Goal: Task Accomplishment & Management: Manage account settings

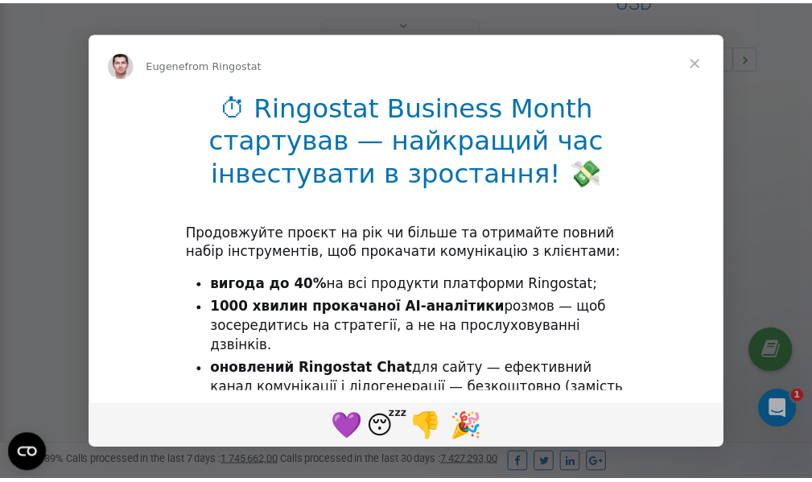
scroll to position [481, 0]
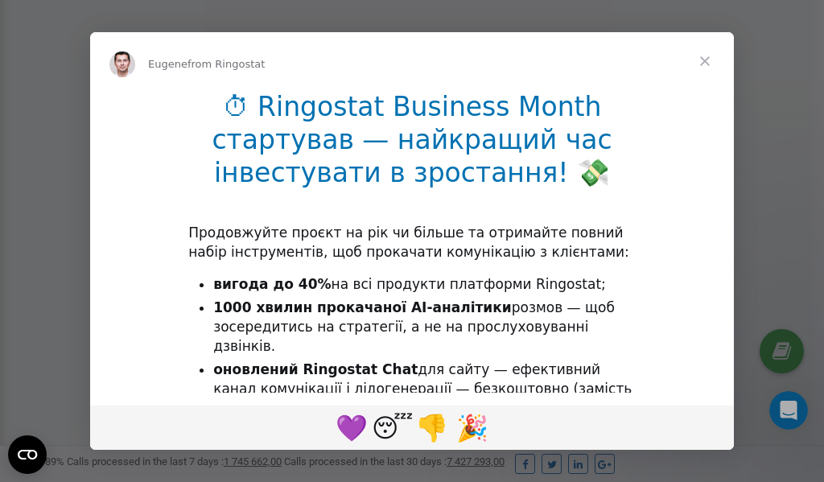
click at [708, 64] on span "Close" at bounding box center [705, 61] width 58 height 58
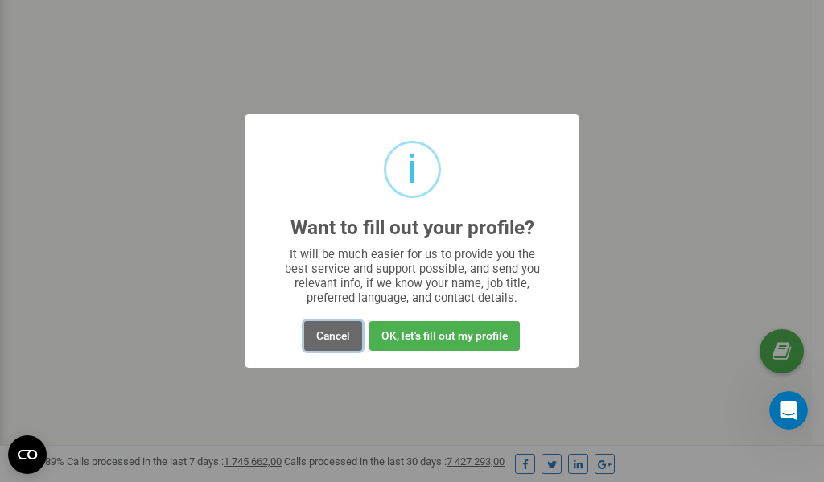
click at [337, 336] on button "Cancel" at bounding box center [333, 336] width 58 height 30
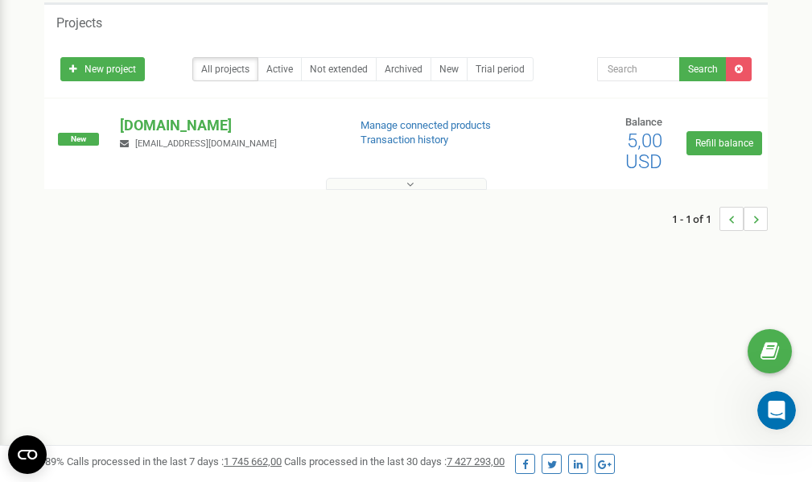
scroll to position [0, 0]
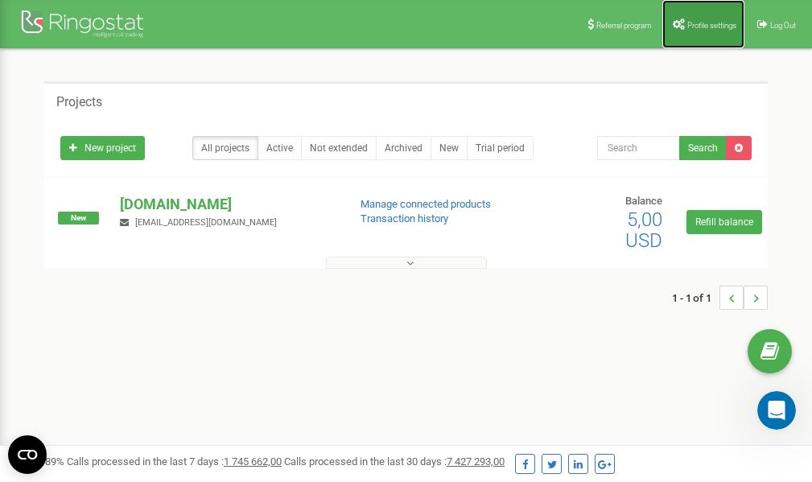
click at [705, 34] on link "Profile settings" at bounding box center [703, 24] width 82 height 48
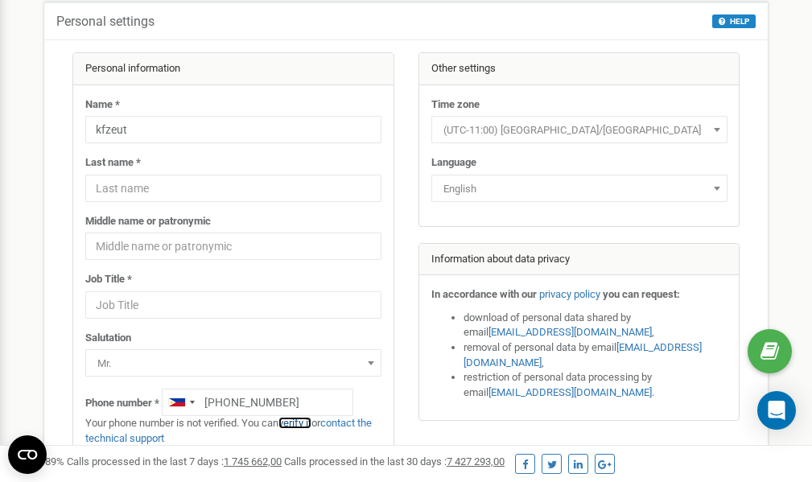
click at [303, 423] on link "verify it" at bounding box center [295, 423] width 33 height 12
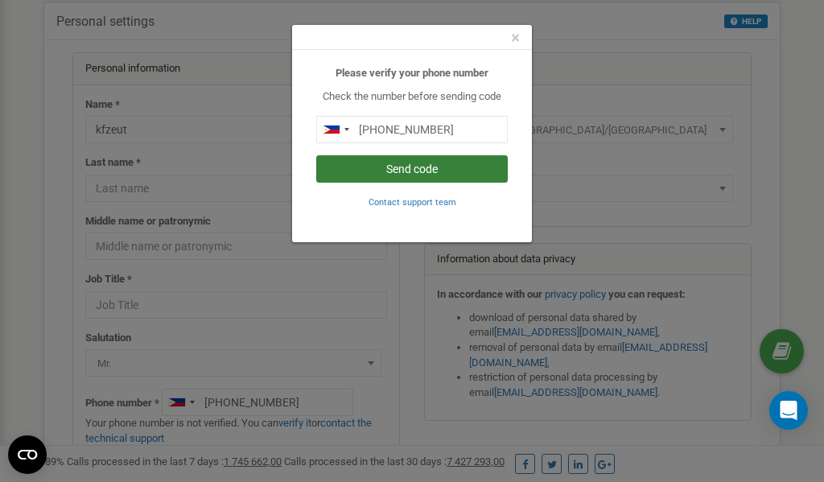
click at [419, 167] on button "Send code" at bounding box center [412, 168] width 192 height 27
